Goal: Navigation & Orientation: Find specific page/section

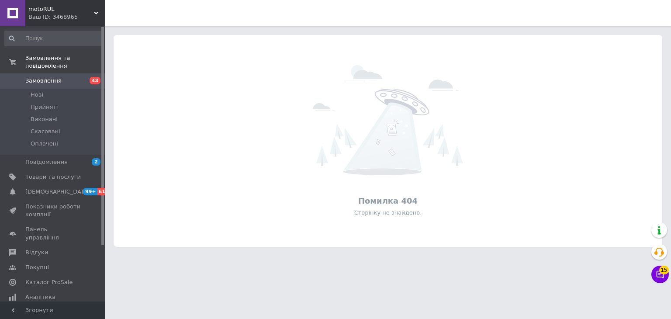
click at [73, 14] on div "Ваш ID: 3468965" at bounding box center [66, 17] width 76 height 8
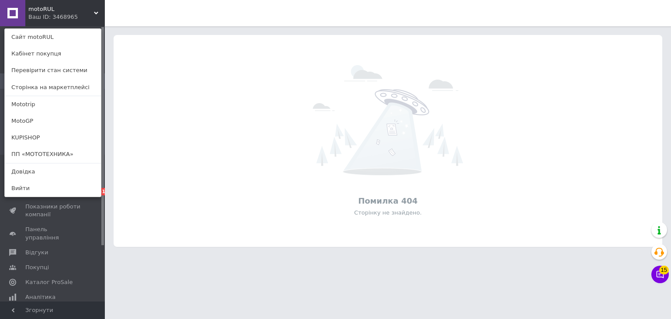
drag, startPoint x: 54, startPoint y: 152, endPoint x: 115, endPoint y: 144, distance: 62.2
click at [54, 153] on link "ПП «МОТОТЕХНИКА»" at bounding box center [53, 154] width 96 height 17
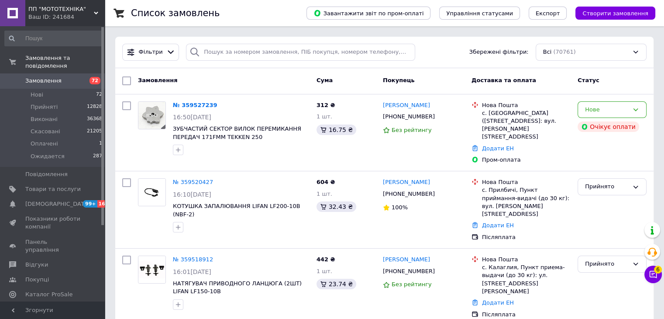
click at [59, 16] on div "Ваш ID: 241684" at bounding box center [66, 17] width 76 height 8
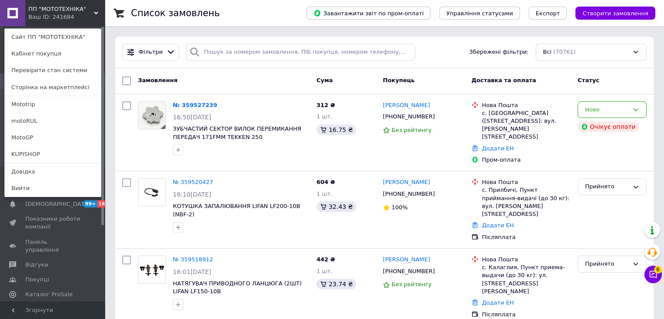
drag, startPoint x: 45, startPoint y: 108, endPoint x: 49, endPoint y: 105, distance: 4.9
click at [45, 108] on link "Mototrip" at bounding box center [53, 104] width 96 height 17
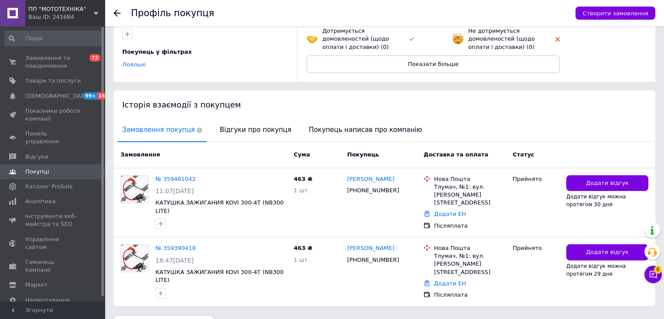
scroll to position [114, 0]
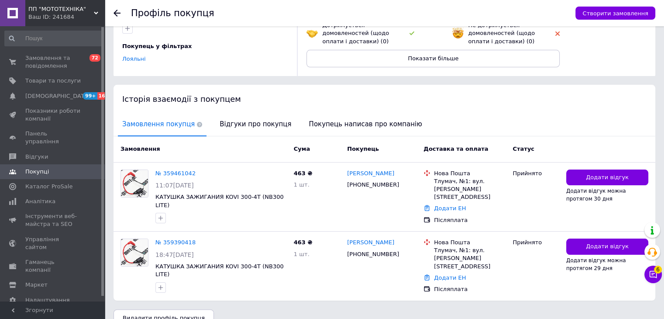
click at [47, 9] on span "ПП "МОТОТЕХНІКА"" at bounding box center [60, 9] width 65 height 8
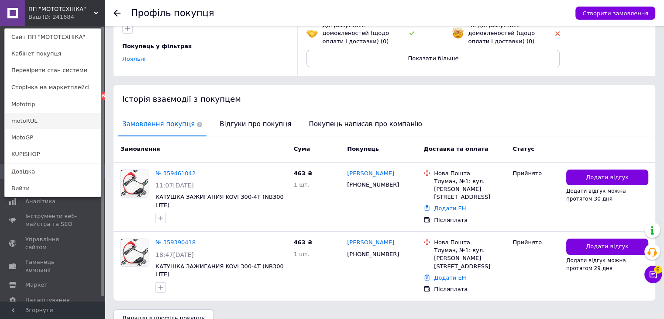
click at [69, 124] on link "motoRUL" at bounding box center [53, 121] width 96 height 17
